Goal: Information Seeking & Learning: Learn about a topic

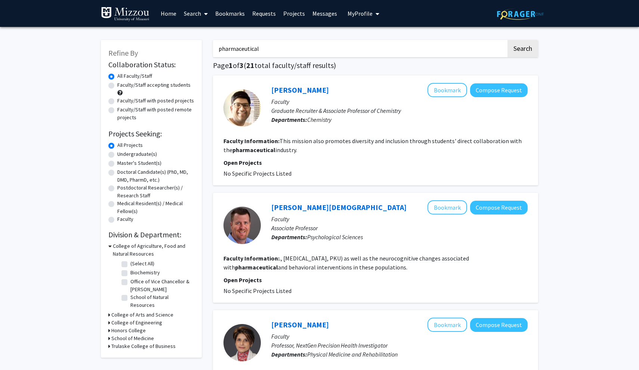
click at [131, 82] on fg-radiogroup "Collaboration Status All Faculty/Staff Collaboration Status Faculty/Staff accep…" at bounding box center [151, 96] width 86 height 49
click at [206, 10] on span at bounding box center [204, 14] width 7 height 26
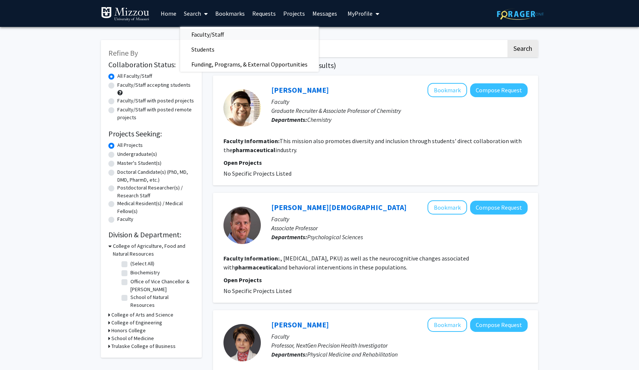
click at [207, 37] on span "Faculty/Staff" at bounding box center [207, 34] width 55 height 15
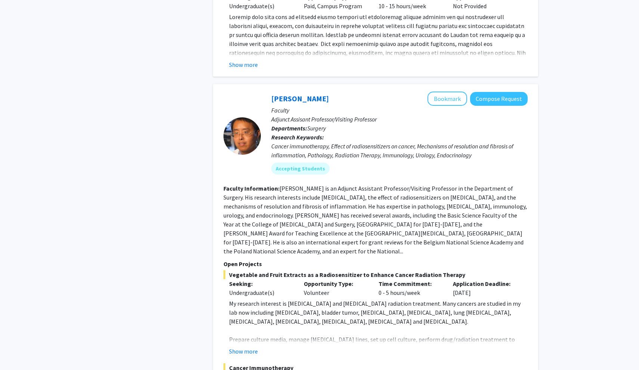
scroll to position [921, 0]
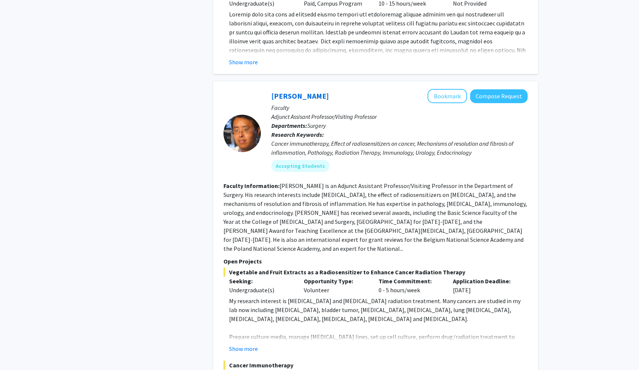
click at [234, 89] on div at bounding box center [241, 133] width 37 height 89
click at [447, 89] on button "Bookmark" at bounding box center [448, 96] width 40 height 14
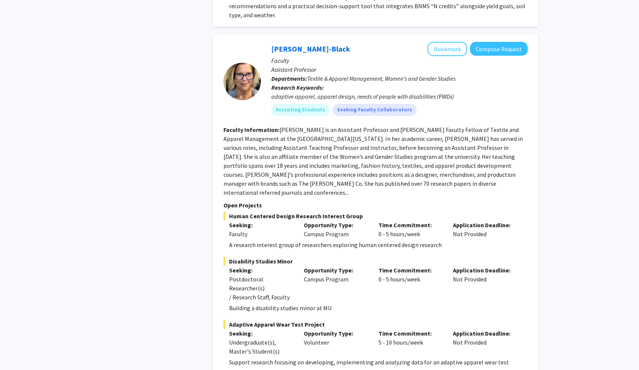
scroll to position [2638, 0]
drag, startPoint x: 639, startPoint y: 367, endPoint x: 152, endPoint y: 184, distance: 519.9
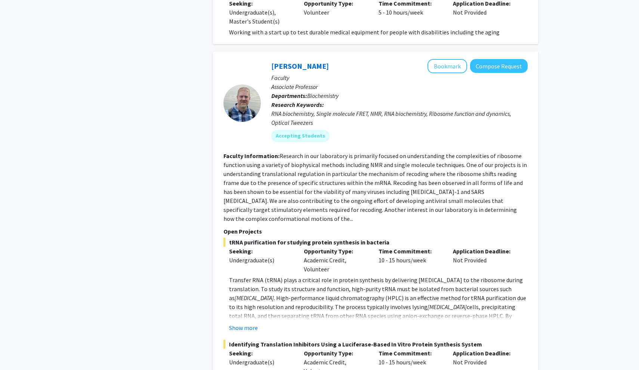
scroll to position [3023, 0]
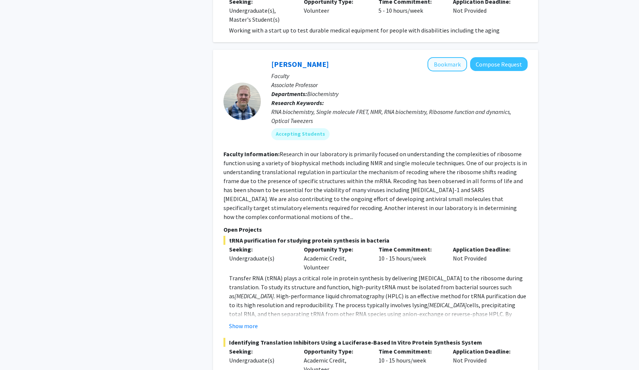
click at [449, 57] on button "Bookmark" at bounding box center [448, 64] width 40 height 14
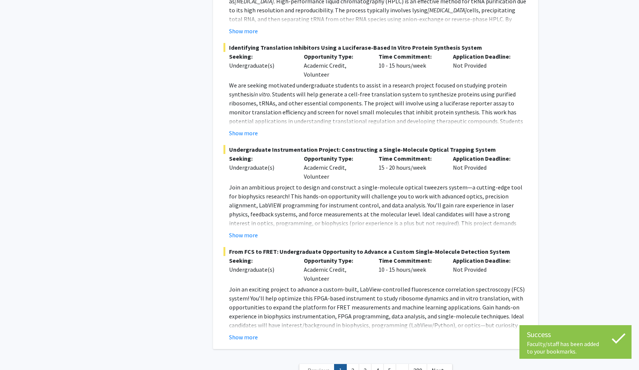
scroll to position [3318, 0]
click at [354, 364] on link "2" at bounding box center [352, 370] width 13 height 13
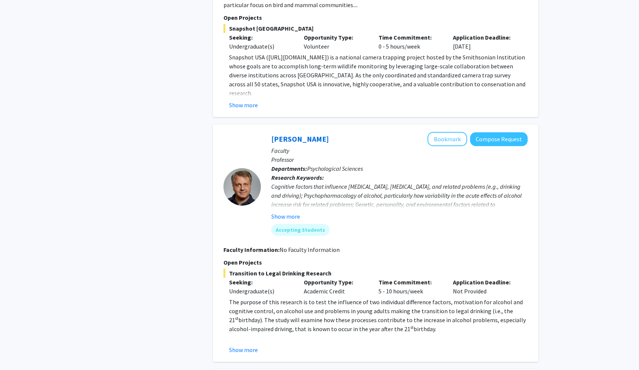
scroll to position [1802, 0]
click at [284, 212] on button "Show more" at bounding box center [285, 216] width 29 height 9
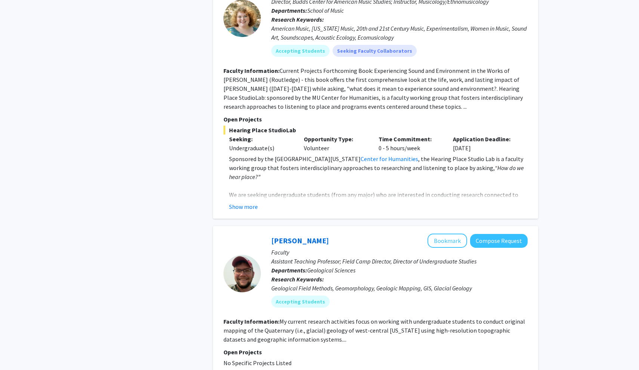
scroll to position [2233, 0]
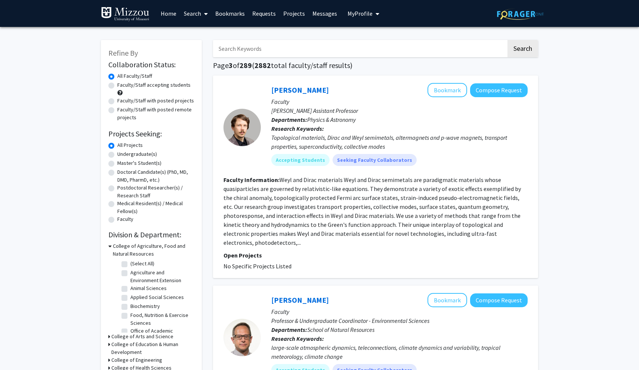
click at [155, 89] on label "Faculty/Staff accepting students" at bounding box center [153, 85] width 73 height 8
click at [122, 86] on input "Faculty/Staff accepting students" at bounding box center [119, 83] width 5 height 5
radio input "true"
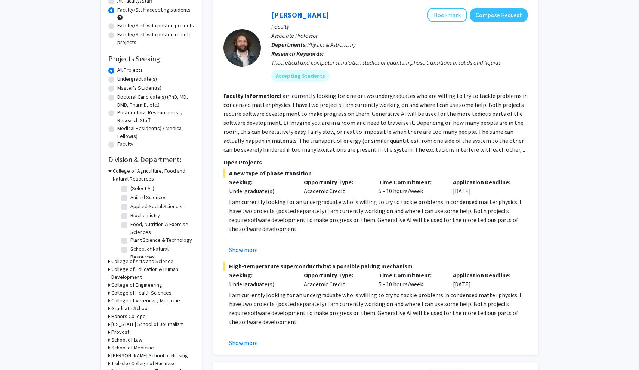
scroll to position [74, 0]
click at [130, 216] on label "Biochemistry" at bounding box center [145, 216] width 30 height 8
click at [130, 216] on input "Biochemistry" at bounding box center [132, 214] width 5 height 5
checkbox input "true"
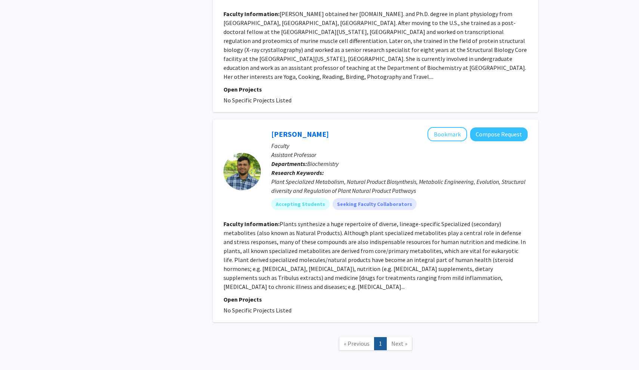
scroll to position [1237, 0]
click at [396, 340] on span "Next »" at bounding box center [399, 343] width 16 height 7
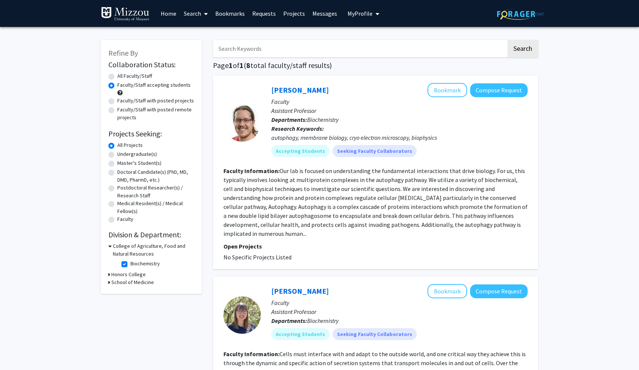
scroll to position [0, 0]
click at [123, 77] on label "All Faculty/Staff" at bounding box center [134, 76] width 35 height 8
click at [122, 77] on input "All Faculty/Staff" at bounding box center [119, 74] width 5 height 5
radio input "true"
click at [153, 92] on div "Faculty/Staff accepting students" at bounding box center [151, 89] width 86 height 16
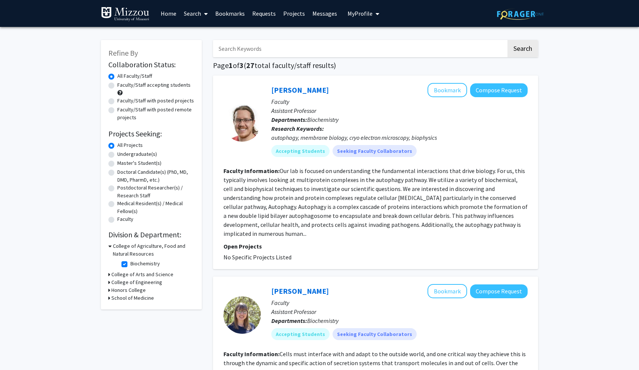
click at [123, 261] on fg-checkbox "Biochemistry Biochemistry" at bounding box center [156, 264] width 71 height 9
click at [130, 266] on label "Biochemistry" at bounding box center [145, 264] width 30 height 8
click at [130, 265] on input "Biochemistry" at bounding box center [132, 262] width 5 height 5
checkbox input "false"
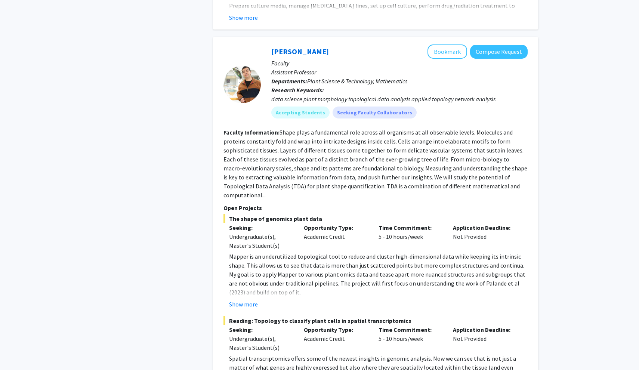
scroll to position [1342, 0]
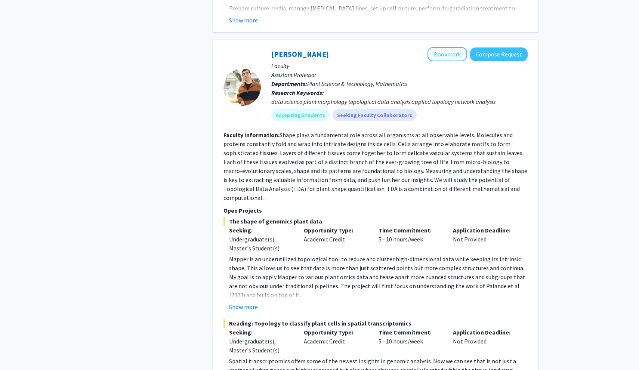
click at [455, 47] on button "Bookmark" at bounding box center [448, 54] width 40 height 14
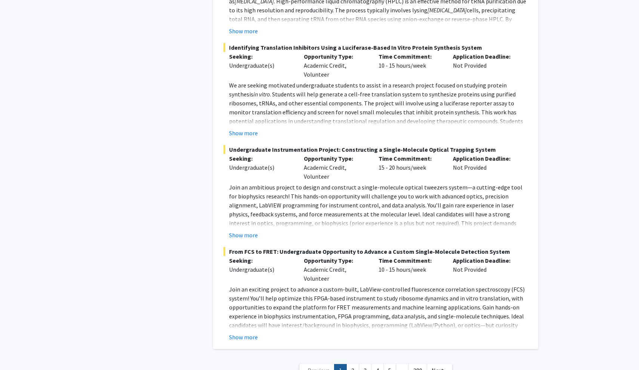
scroll to position [3318, 0]
click at [351, 364] on link "2" at bounding box center [352, 370] width 13 height 13
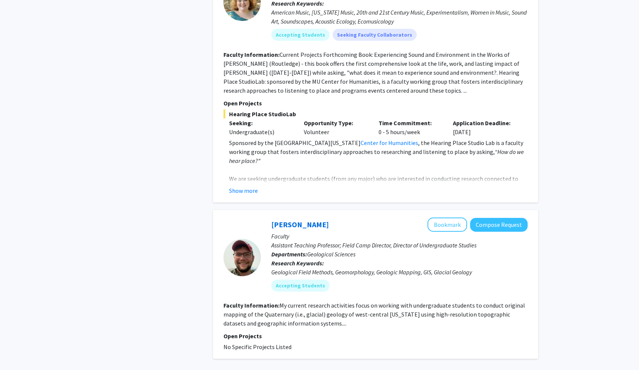
scroll to position [2228, 0]
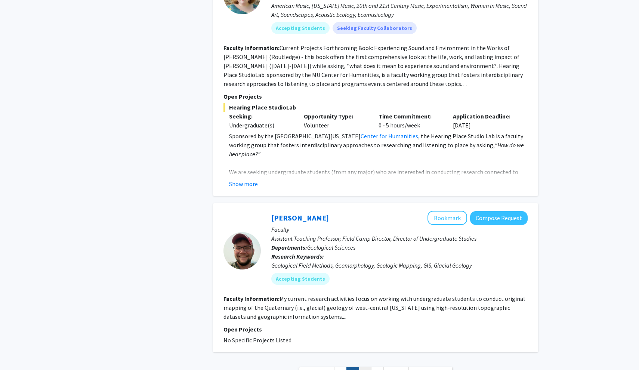
click at [362, 367] on link "3" at bounding box center [365, 373] width 13 height 13
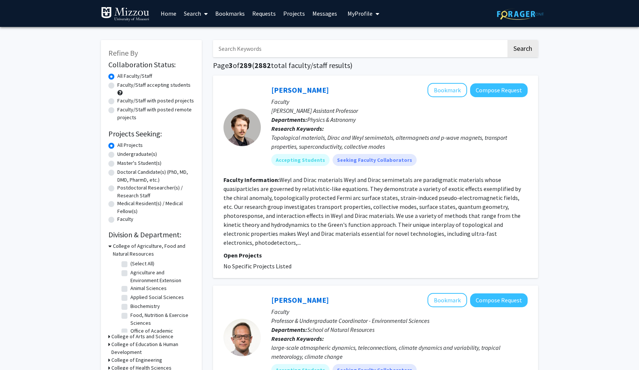
click at [255, 49] on input "Search Keywords" at bounding box center [359, 48] width 293 height 17
type input "pharmaced"
click at [522, 50] on button "Search" at bounding box center [522, 48] width 31 height 17
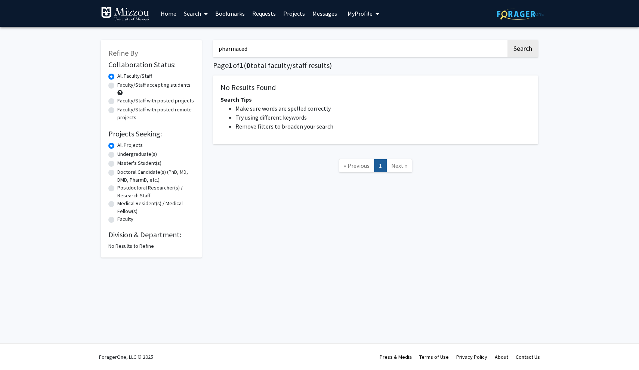
click at [242, 52] on input "pharmaced" at bounding box center [359, 48] width 293 height 17
click at [196, 19] on link "Search" at bounding box center [195, 13] width 31 height 26
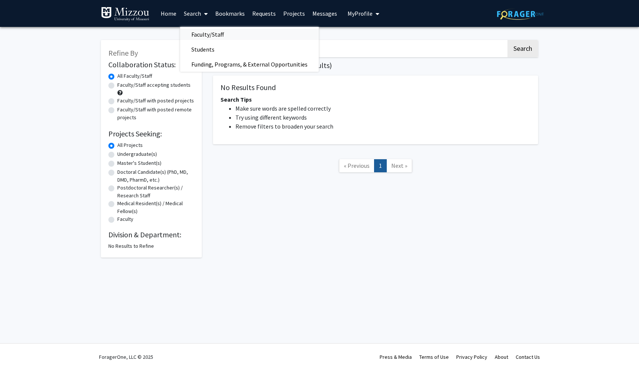
click at [208, 34] on span "Faculty/Staff" at bounding box center [207, 34] width 55 height 15
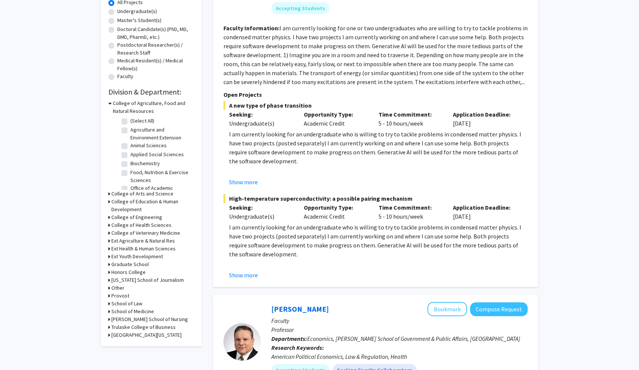
scroll to position [144, 0]
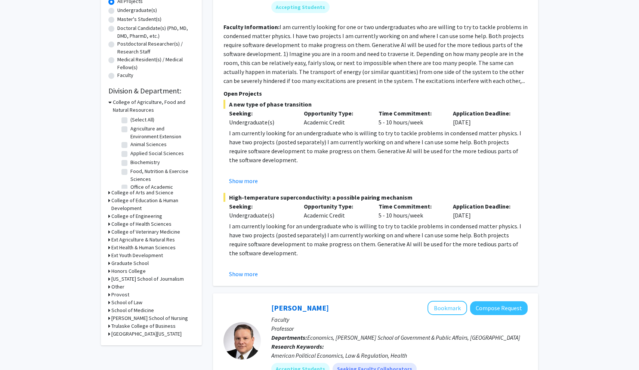
click at [131, 192] on h3 "College of Arts and Science" at bounding box center [142, 193] width 62 height 8
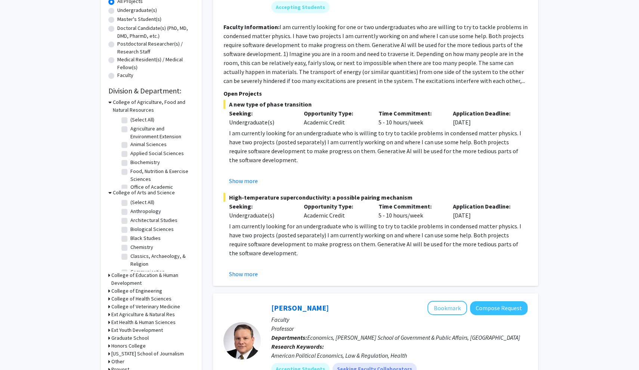
scroll to position [0, 0]
click at [149, 231] on label "Biological Sciences" at bounding box center [151, 229] width 43 height 8
click at [135, 230] on input "Biological Sciences" at bounding box center [132, 227] width 5 height 5
checkbox input "true"
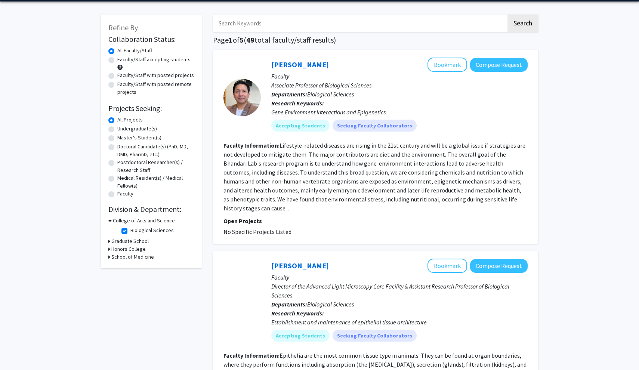
scroll to position [26, 0]
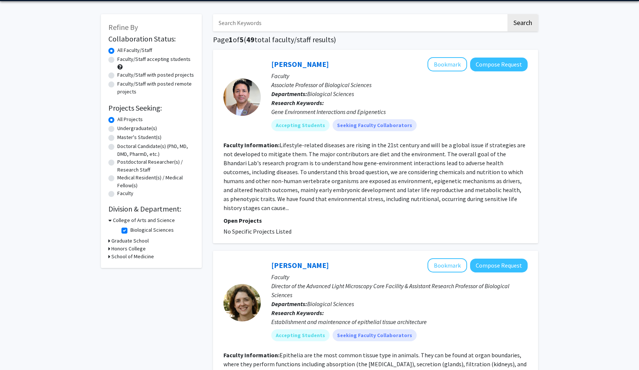
click at [133, 240] on h3 "Graduate School" at bounding box center [129, 241] width 37 height 8
click at [144, 221] on h3 "College of Arts and Science" at bounding box center [144, 220] width 62 height 8
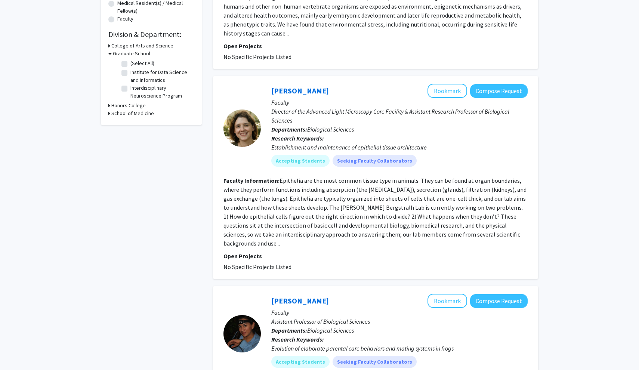
scroll to position [201, 0]
click at [445, 83] on button "Bookmark" at bounding box center [448, 90] width 40 height 14
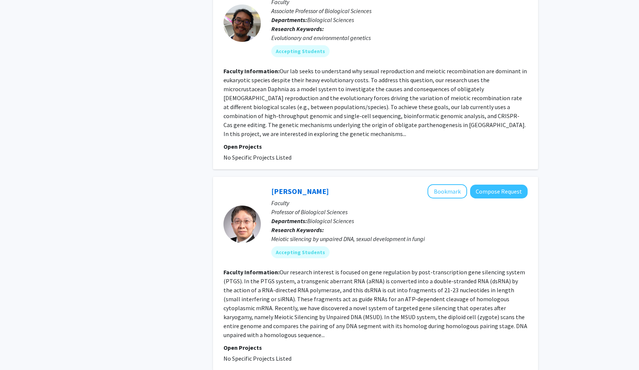
scroll to position [1312, 0]
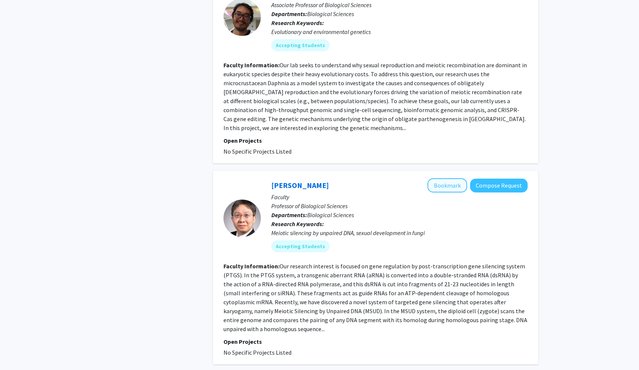
click at [449, 178] on button "Bookmark" at bounding box center [448, 185] width 40 height 14
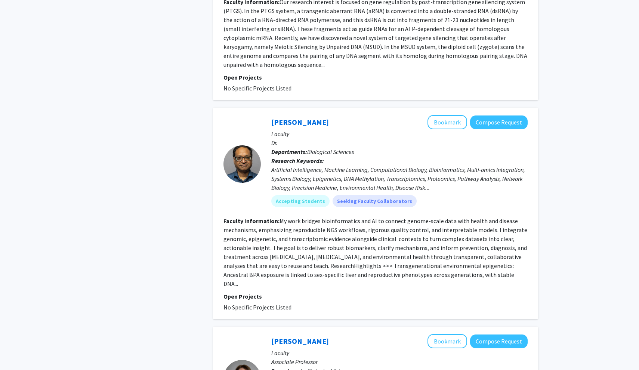
scroll to position [1571, 0]
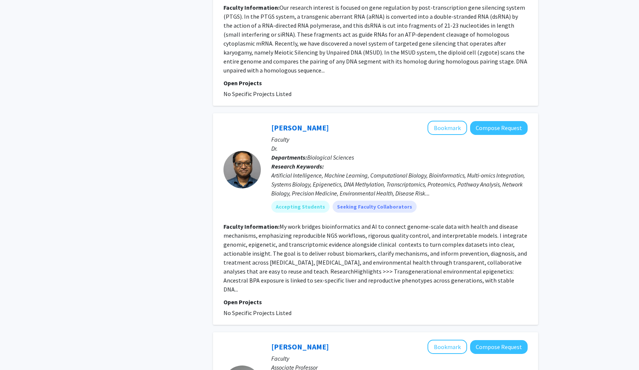
click at [319, 223] on fg-read-more "My work bridges bioinformatics and AI to connect genome-scale data with health …" at bounding box center [375, 258] width 304 height 70
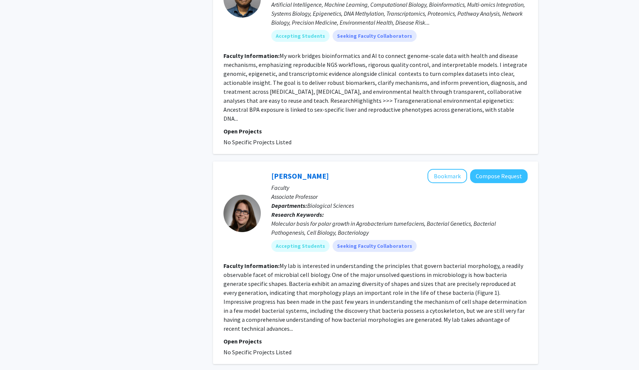
scroll to position [1743, 0]
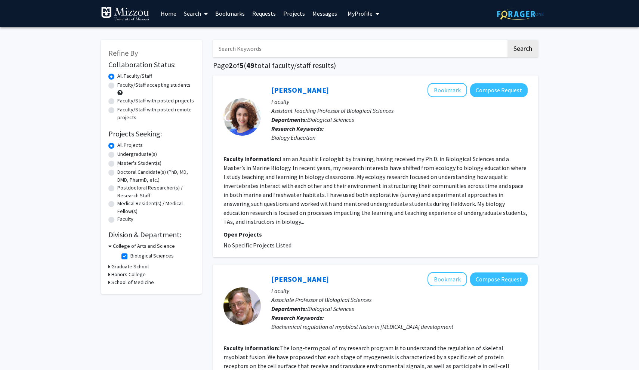
click at [143, 88] on label "Faculty/Staff accepting students" at bounding box center [153, 85] width 73 height 8
click at [122, 86] on input "Faculty/Staff accepting students" at bounding box center [119, 83] width 5 height 5
radio input "true"
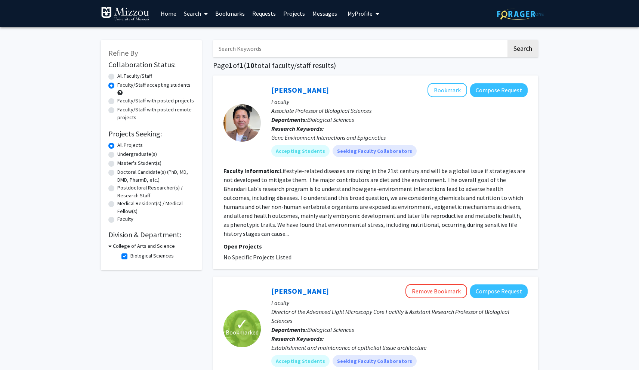
click at [130, 258] on label "Biological Sciences" at bounding box center [151, 256] width 43 height 8
click at [130, 257] on input "Biological Sciences" at bounding box center [132, 254] width 5 height 5
checkbox input "false"
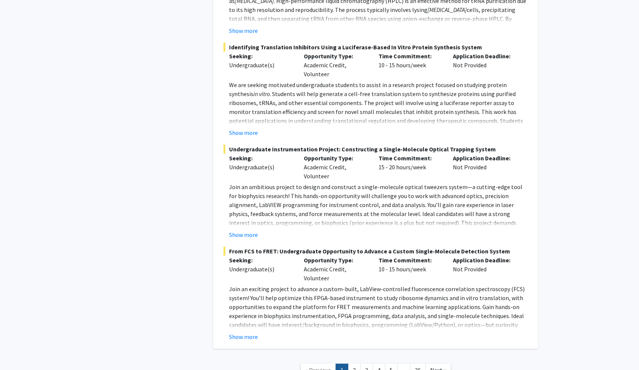
scroll to position [3318, 0]
click at [443, 367] on span "Next »" at bounding box center [438, 370] width 16 height 7
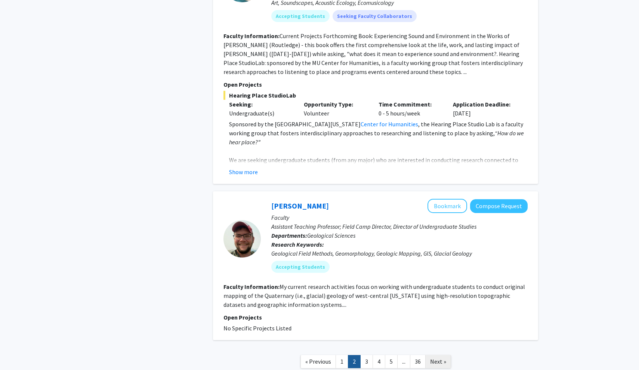
scroll to position [2239, 0]
click at [364, 355] on link "3" at bounding box center [366, 361] width 13 height 13
